Goal: Transaction & Acquisition: Subscribe to service/newsletter

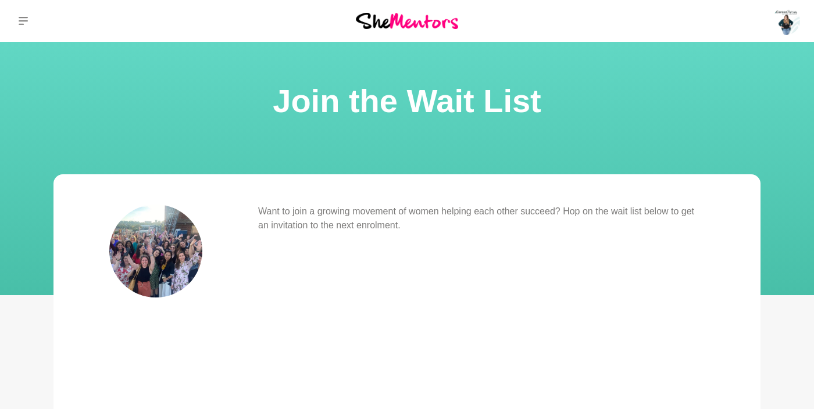
scroll to position [242, 0]
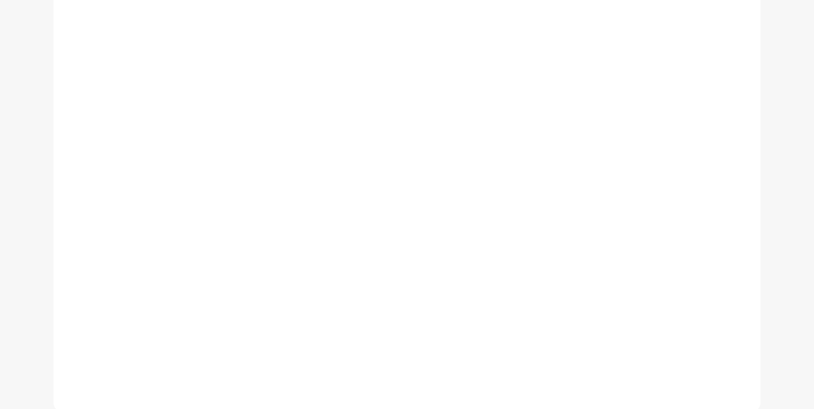
scroll to position [381, 0]
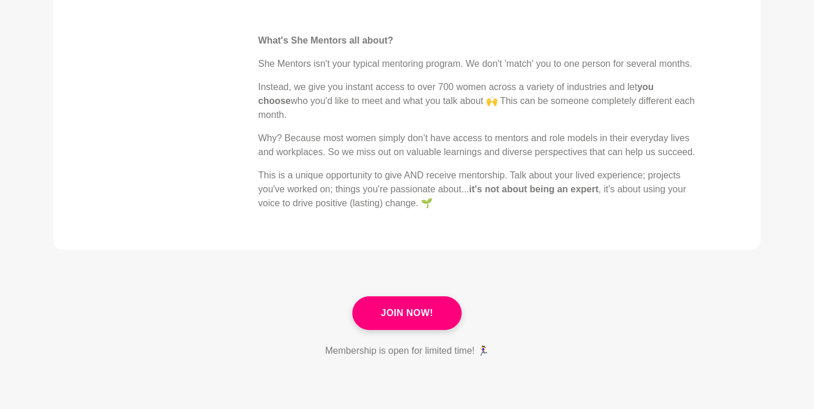
scroll to position [535, 0]
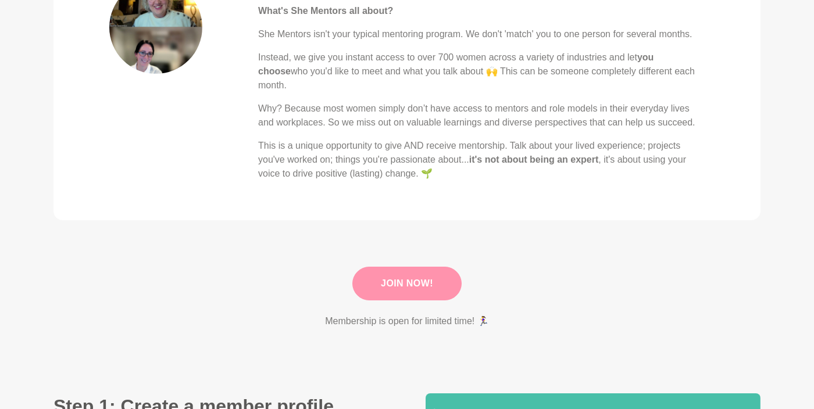
click at [412, 272] on link "Join Now!" at bounding box center [406, 284] width 109 height 34
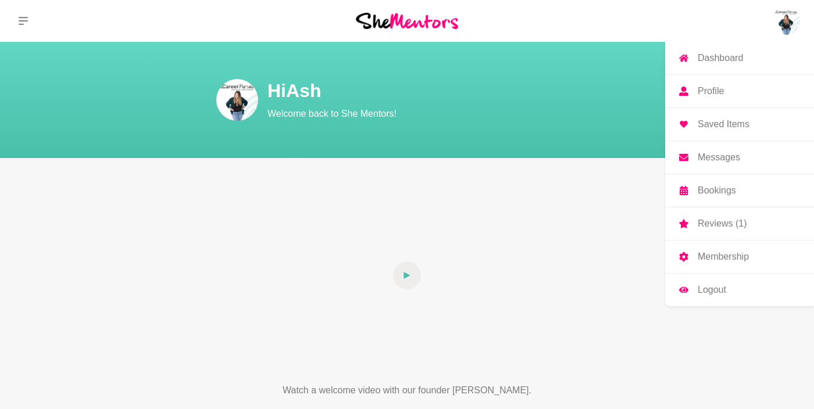
click at [721, 288] on p "Logout" at bounding box center [712, 289] width 28 height 9
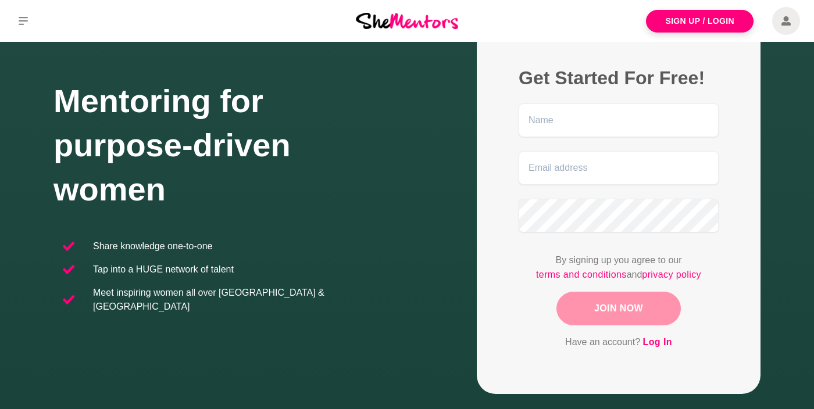
scroll to position [94, 0]
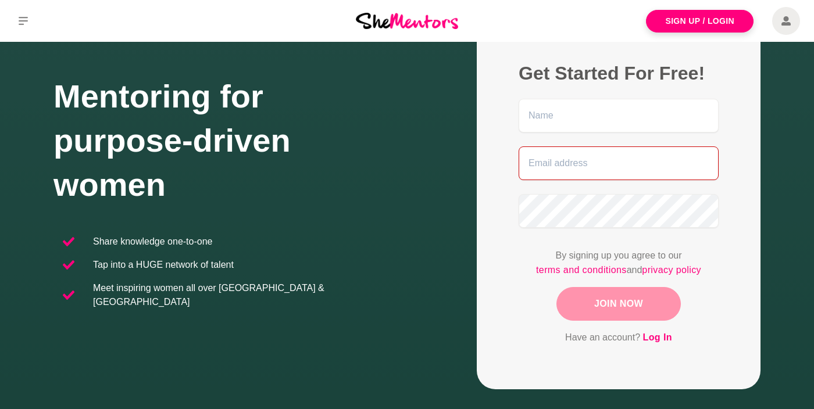
type input "[EMAIL_ADDRESS][DOMAIN_NAME]"
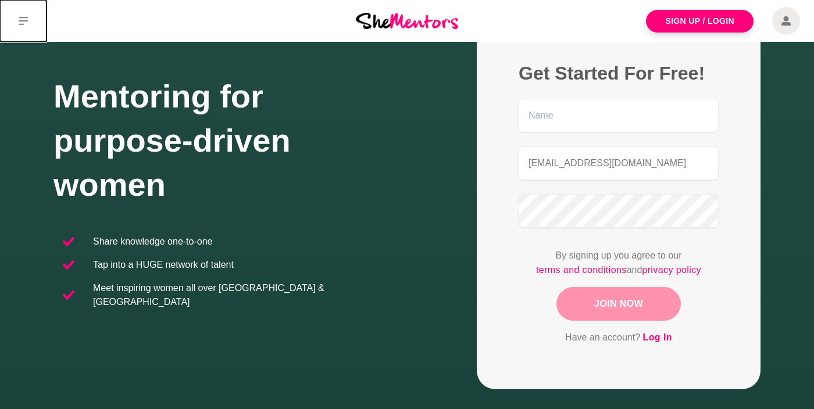
click at [23, 22] on icon at bounding box center [23, 20] width 9 height 9
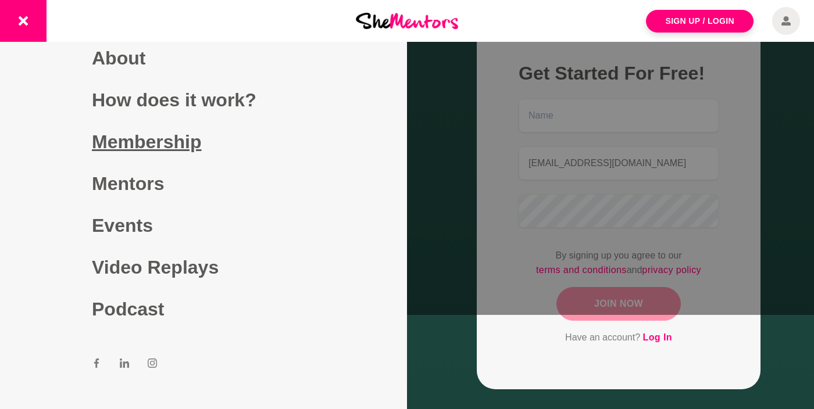
click at [138, 134] on link "Membership" at bounding box center [203, 142] width 223 height 42
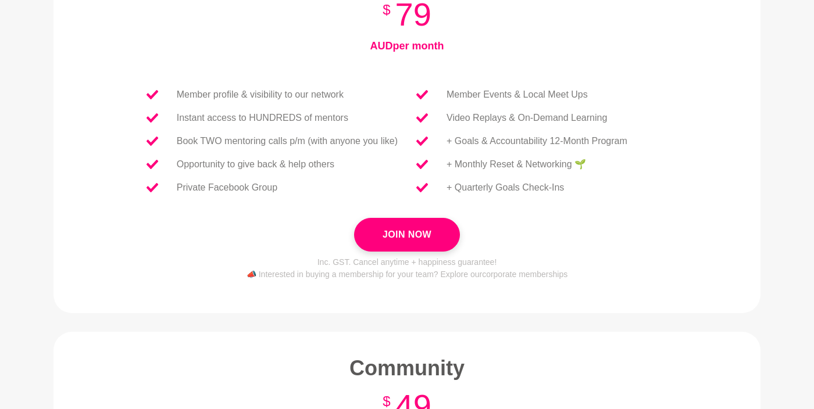
scroll to position [118, 0]
